Goal: Information Seeking & Learning: Understand process/instructions

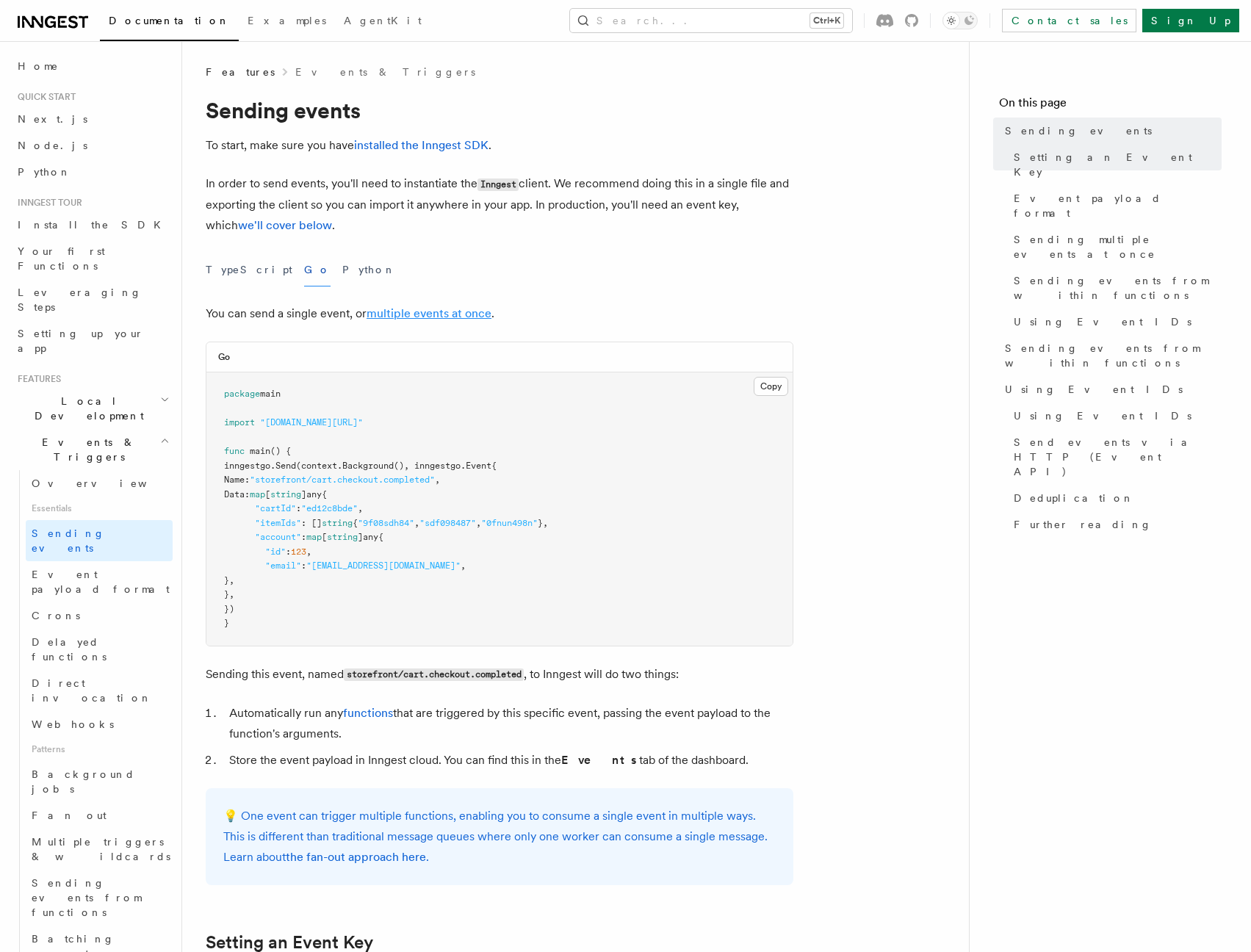
click at [429, 314] on link "multiple events at once" at bounding box center [429, 313] width 125 height 14
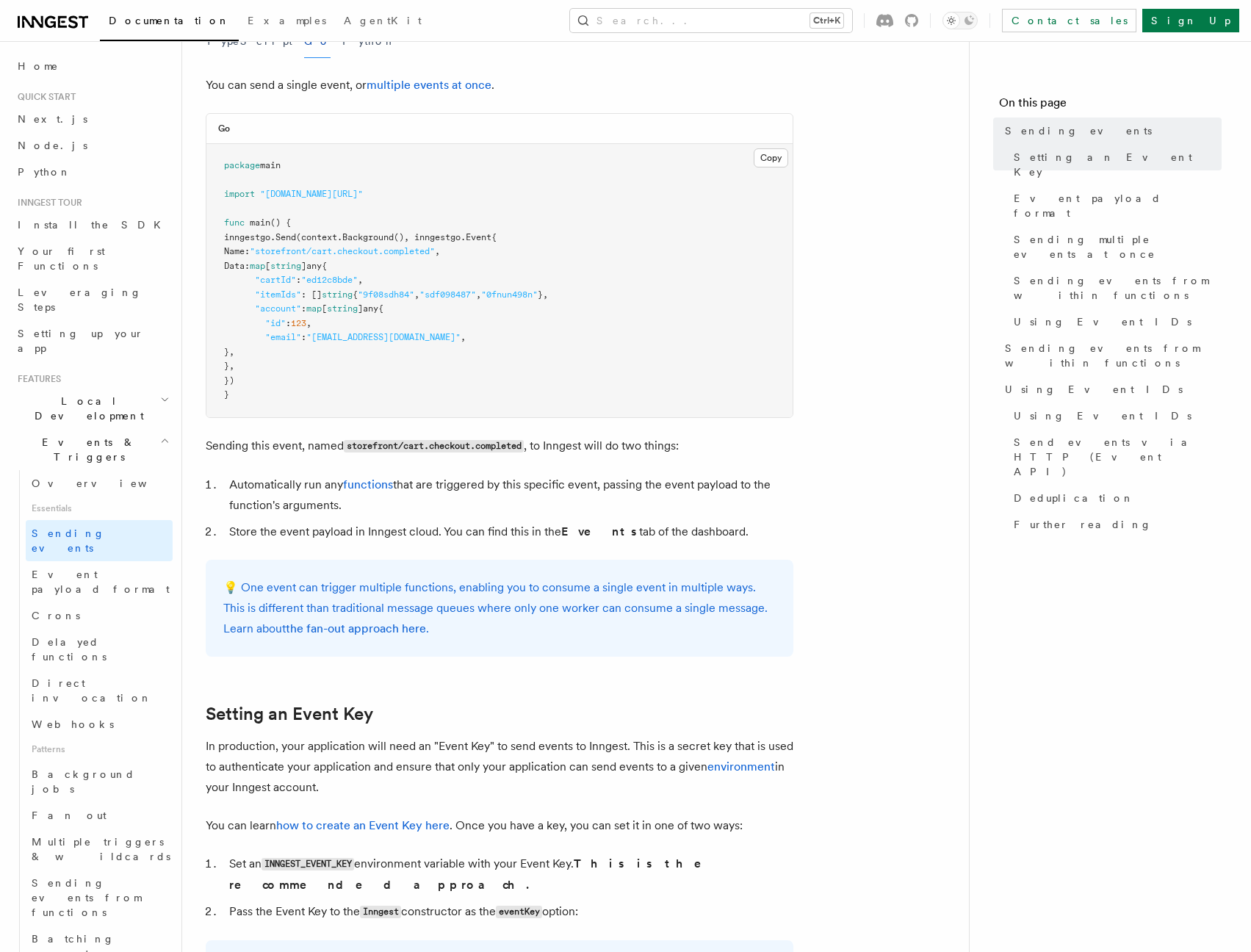
scroll to position [264, 0]
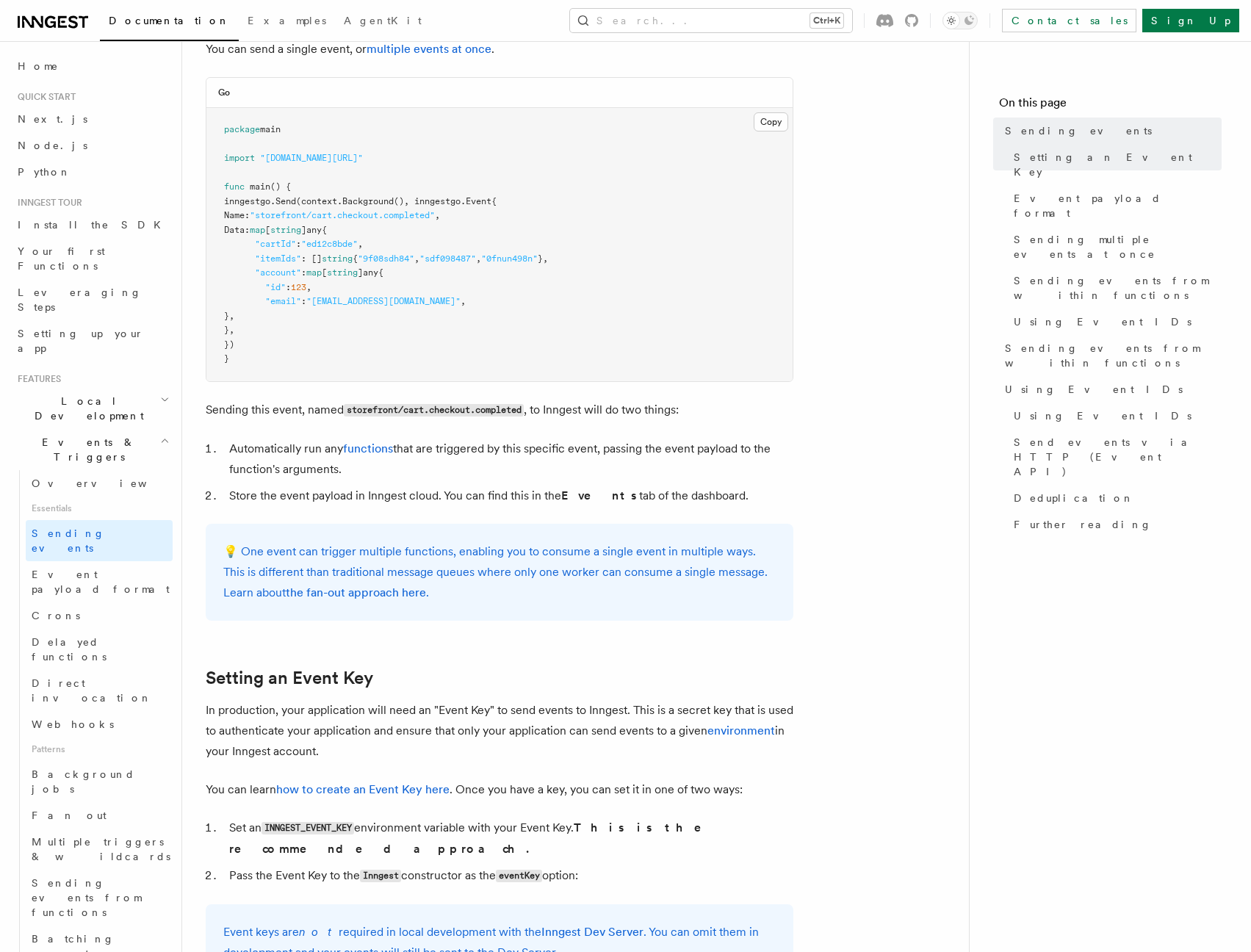
click at [229, 204] on span "inngestgo." at bounding box center [249, 202] width 52 height 10
drag, startPoint x: 269, startPoint y: 348, endPoint x: 207, endPoint y: 203, distance: 157.7
click at [207, 203] on pre "package main import "github.com/inngest/inngest-go" func main () { inngestgo. S…" at bounding box center [499, 245] width 586 height 273
copy code "inngestgo. Send (context. Background (), inngestgo.Event{ Name: "storefront/car…"
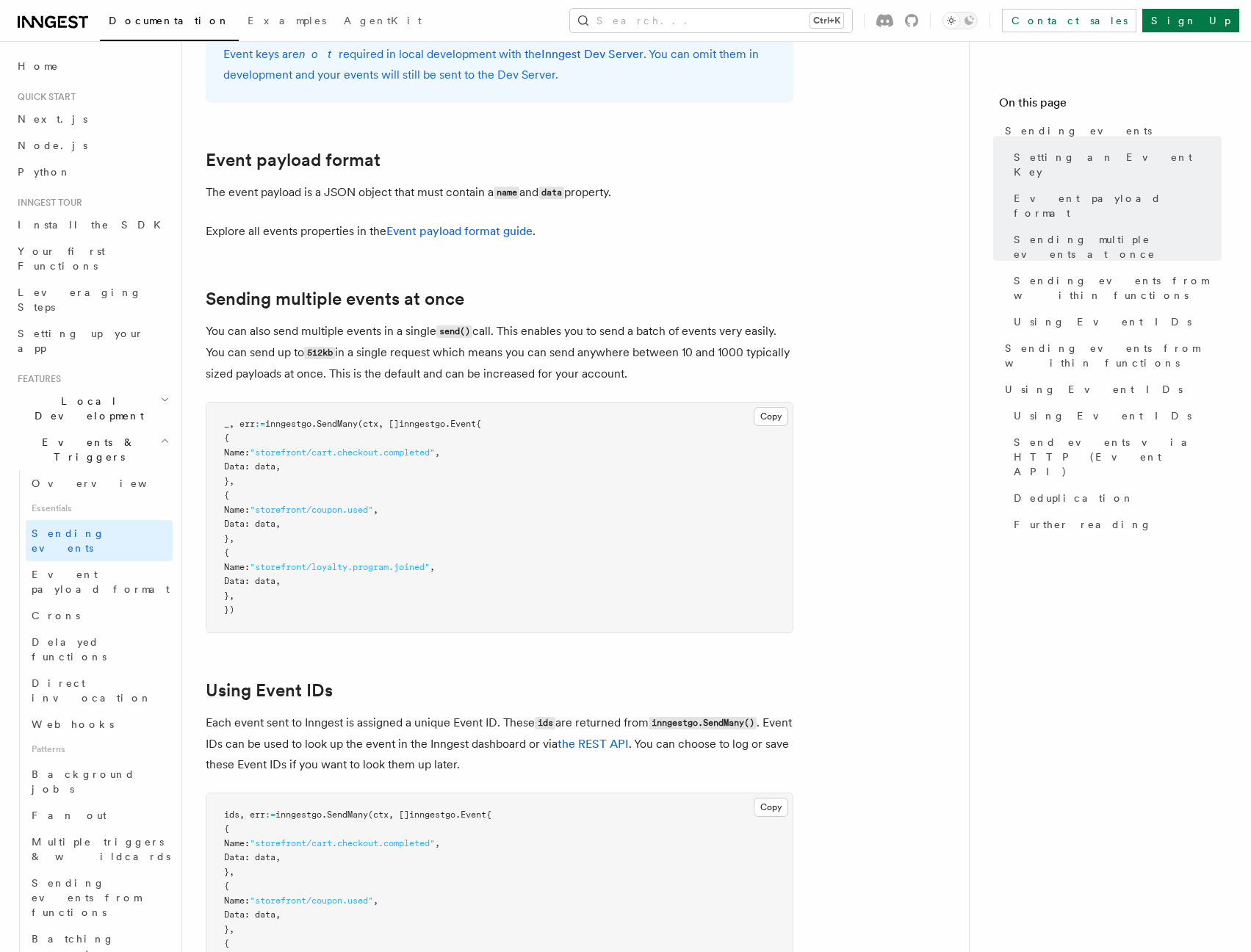
scroll to position [1146, 0]
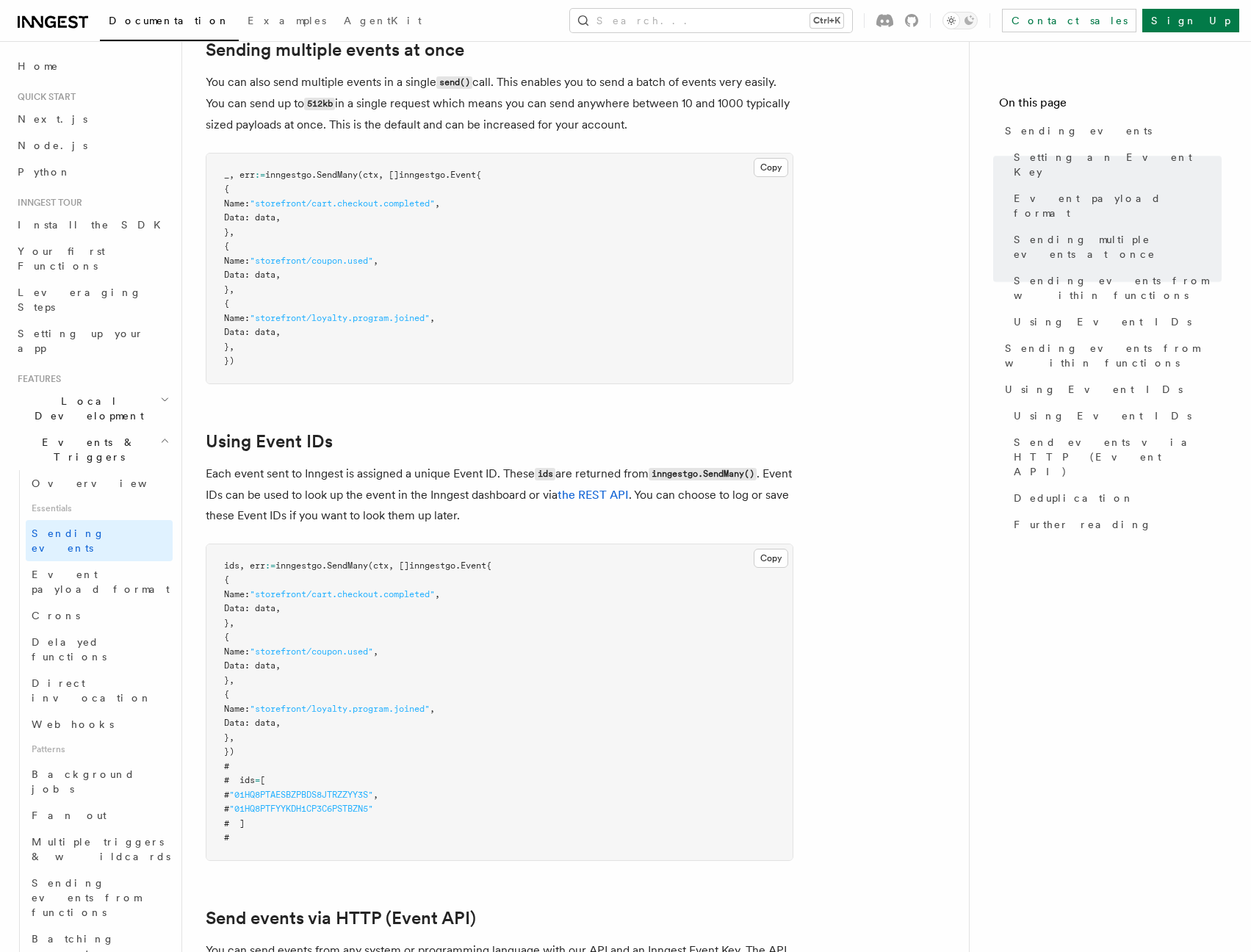
scroll to position [1675, 0]
